Goal: Information Seeking & Learning: Learn about a topic

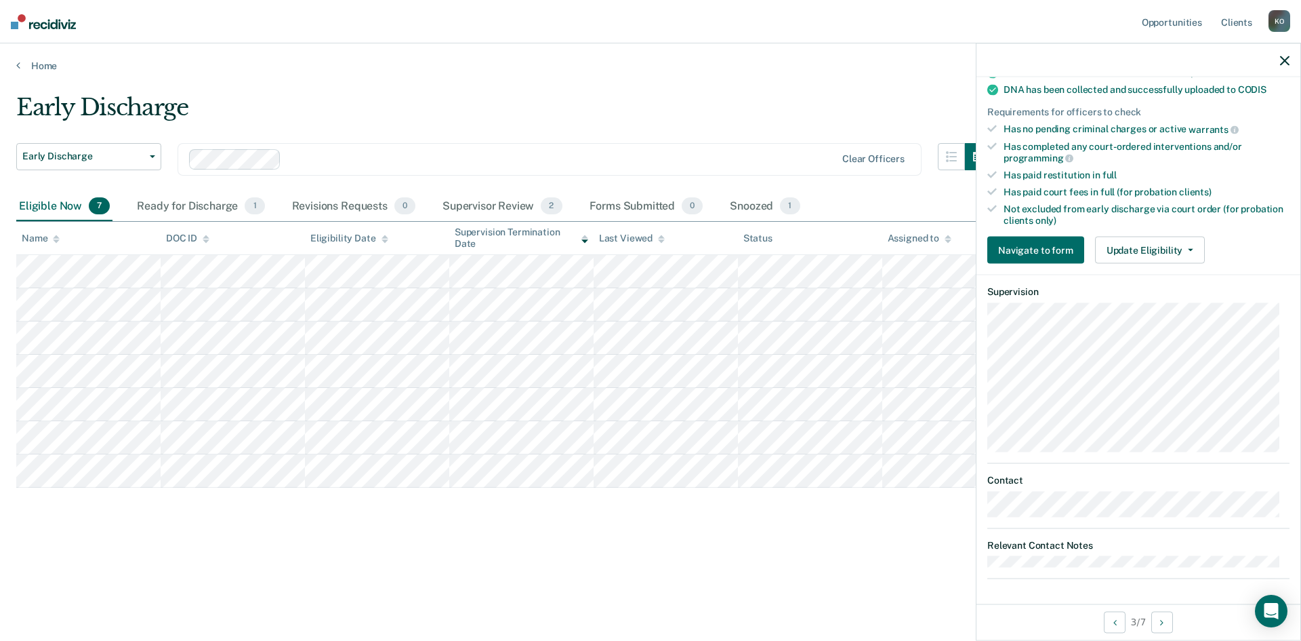
scroll to position [300, 0]
click at [1285, 67] on div at bounding box center [1139, 60] width 324 height 34
click at [1285, 65] on icon "button" at bounding box center [1284, 60] width 9 height 9
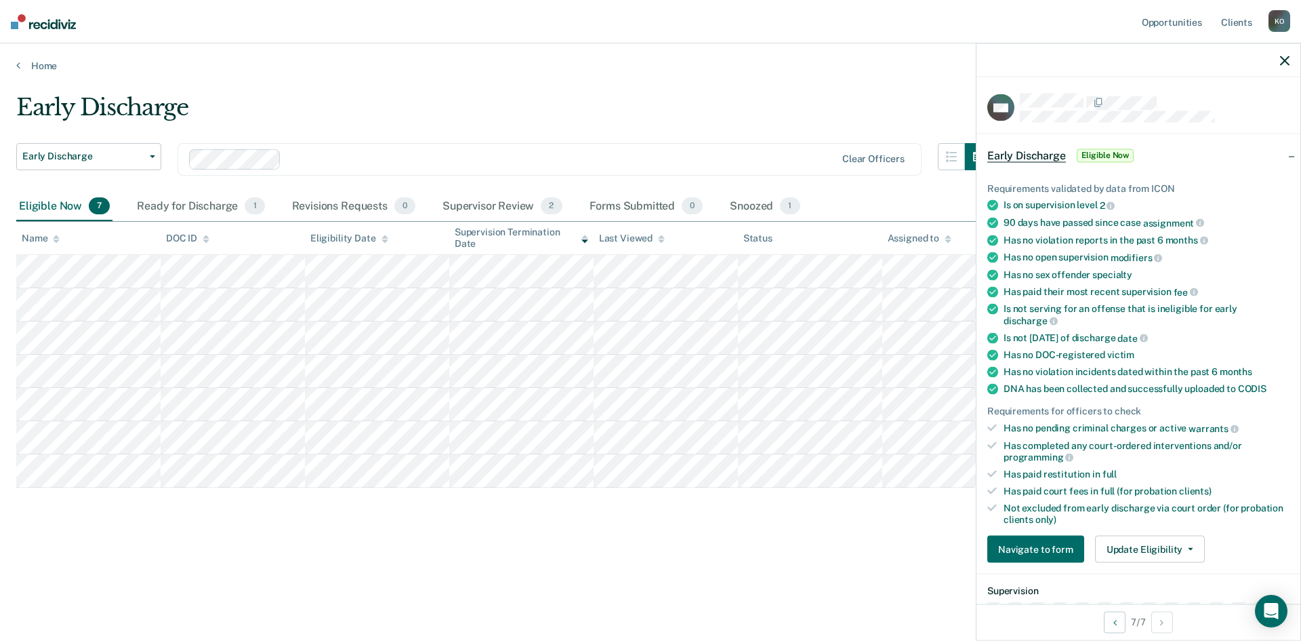
click at [1282, 59] on icon "button" at bounding box center [1284, 60] width 9 height 9
